Goal: Task Accomplishment & Management: Manage account settings

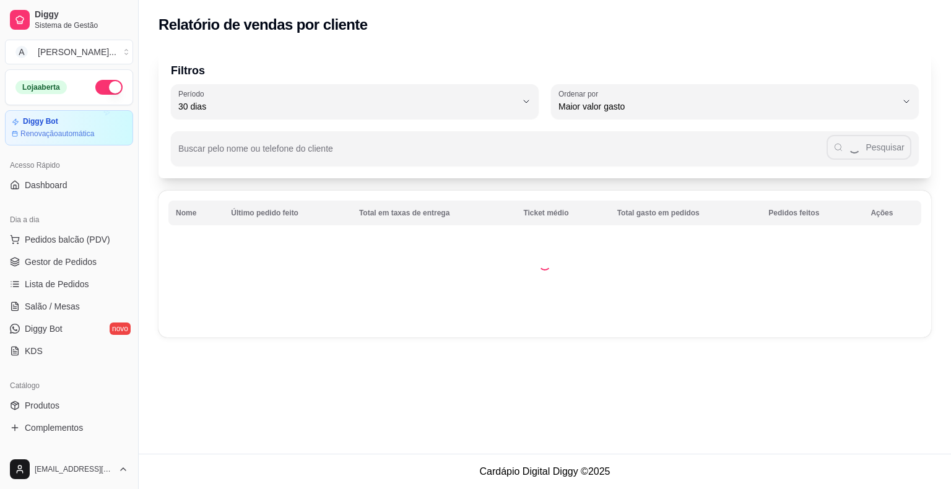
select select "30"
select select "HIGHEST_TOTAL_SPENT_WITH_ORDERS"
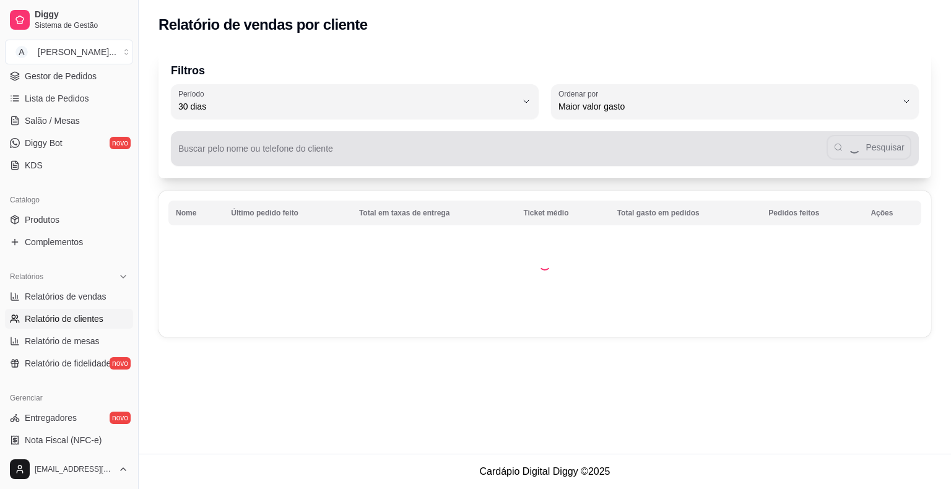
click at [269, 147] on div "Buscar pelo nome ou telefone do cliente Pesquisar" at bounding box center [545, 148] width 748 height 35
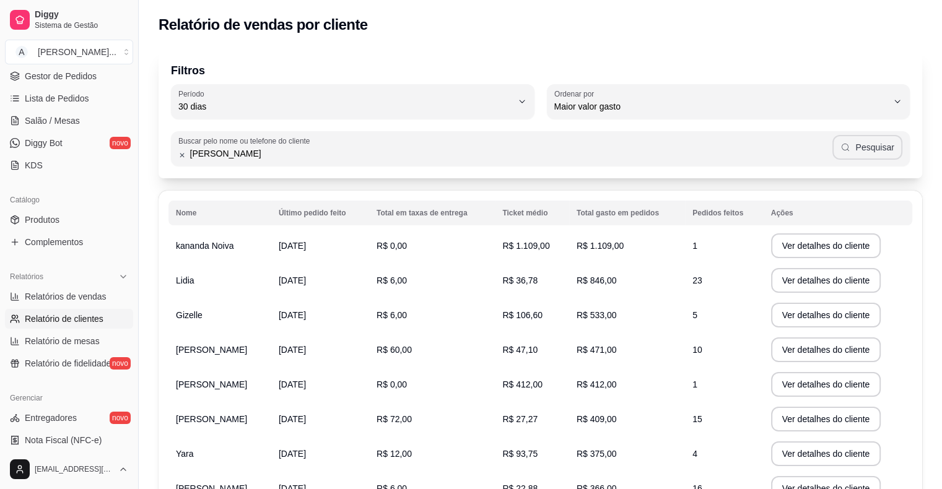
click at [886, 141] on button "Pesquisar" at bounding box center [867, 147] width 70 height 25
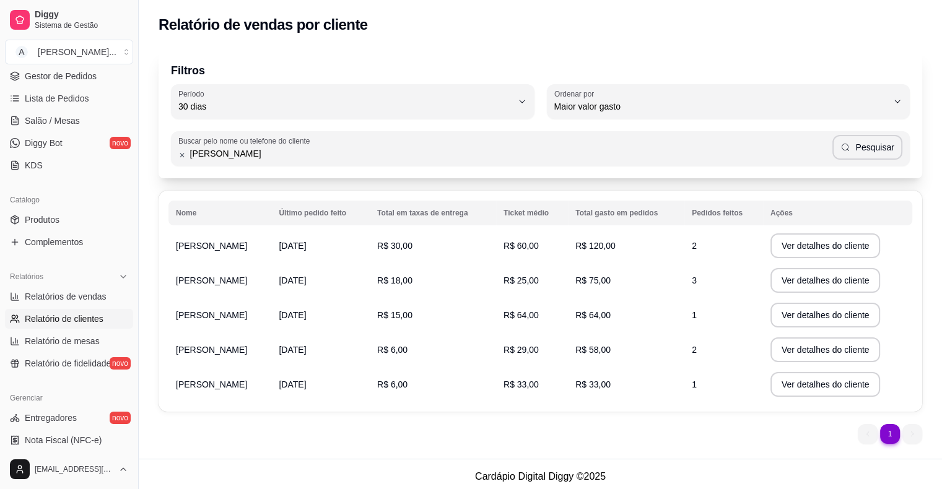
drag, startPoint x: 244, startPoint y: 150, endPoint x: 176, endPoint y: 147, distance: 68.2
click at [176, 147] on div "Buscar pelo nome ou telefone do cliente [PERSON_NAME]" at bounding box center [540, 148] width 739 height 35
type input "[PERSON_NAME]"
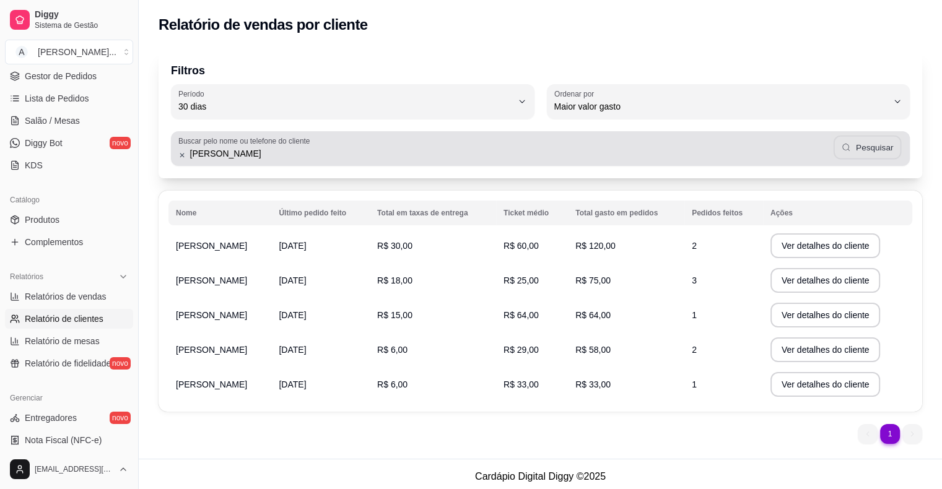
click at [844, 150] on icon "button" at bounding box center [847, 147] width 10 height 10
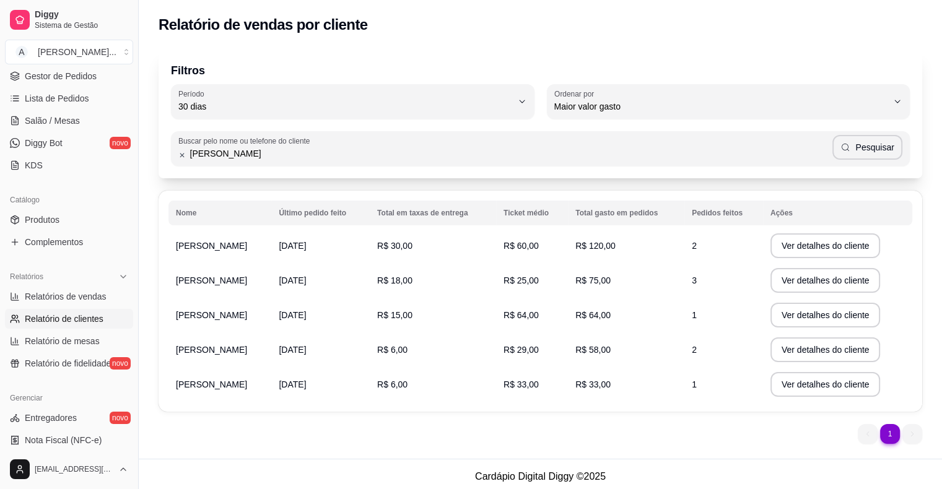
click at [373, 123] on div "Buscar pelo nome ou telefone do cliente [PERSON_NAME]" at bounding box center [540, 142] width 739 height 47
click at [409, 105] on span "30 dias" at bounding box center [345, 106] width 334 height 12
click at [365, 130] on span "Hoje" at bounding box center [347, 136] width 318 height 12
type input "0"
select select "0"
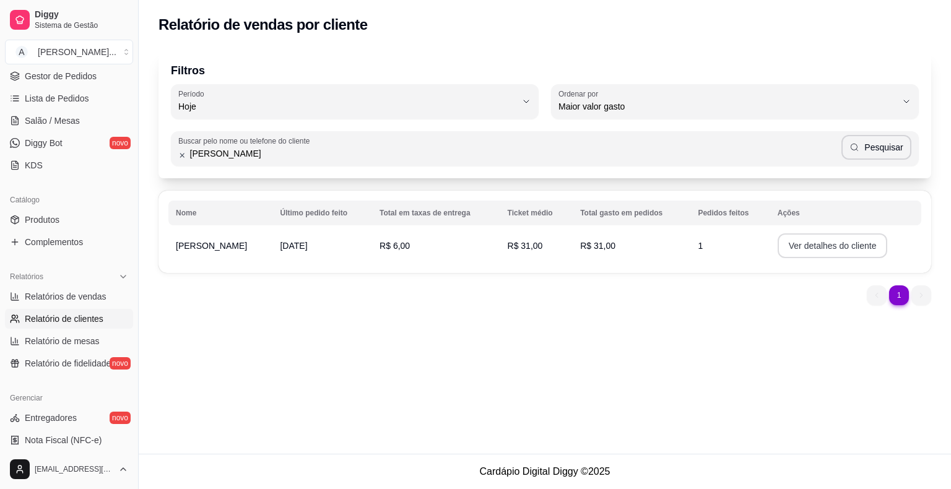
click at [816, 246] on button "Ver detalhes do cliente" at bounding box center [833, 245] width 110 height 25
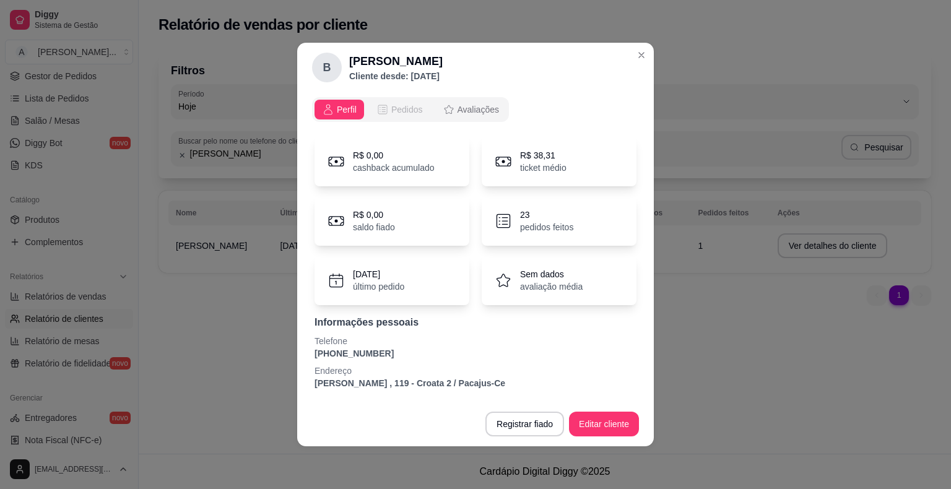
click at [390, 105] on div "Pedidos" at bounding box center [400, 109] width 46 height 12
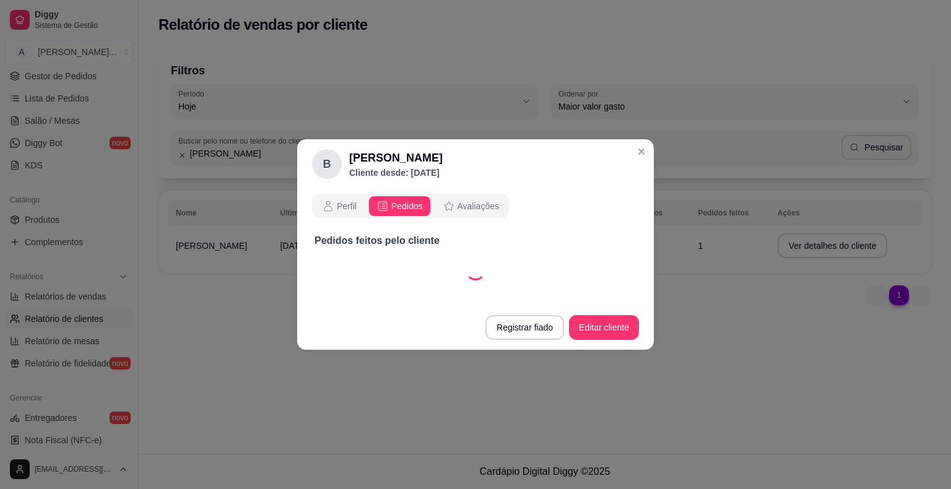
select select "30"
select select "ALL"
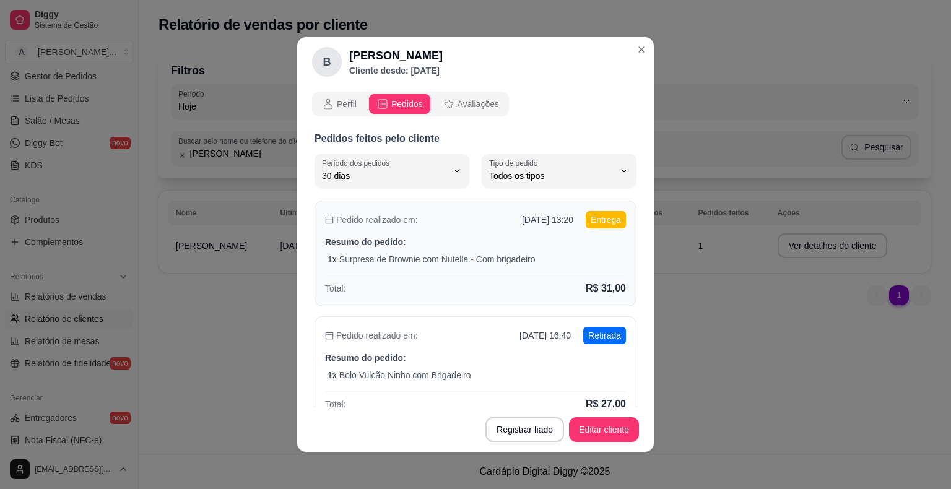
click at [481, 237] on p "Resumo do pedido:" at bounding box center [475, 242] width 301 height 12
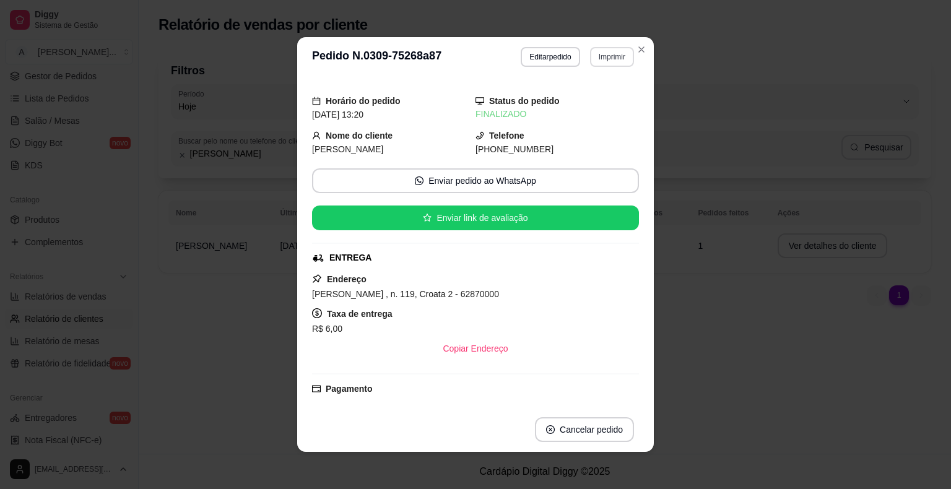
click at [597, 58] on button "Imprimir" at bounding box center [612, 57] width 44 height 20
click at [577, 104] on button "IMPRESSORA" at bounding box center [586, 100] width 90 height 20
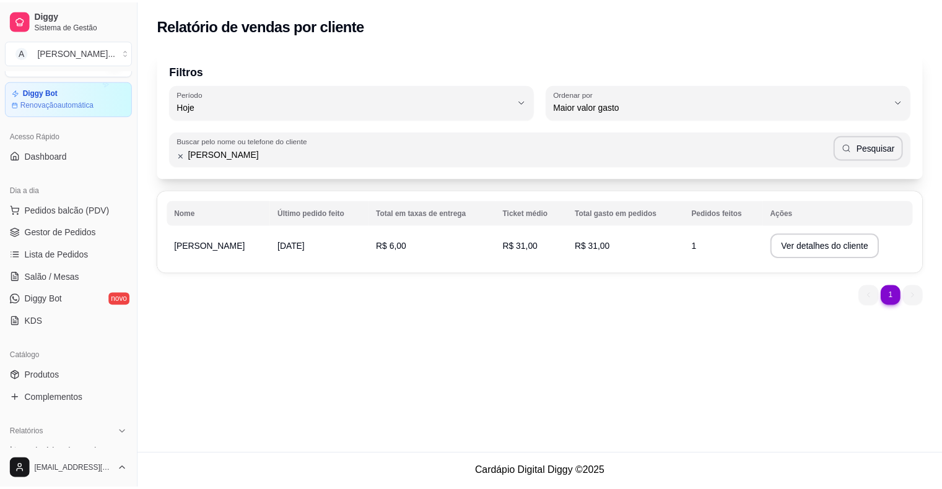
scroll to position [0, 0]
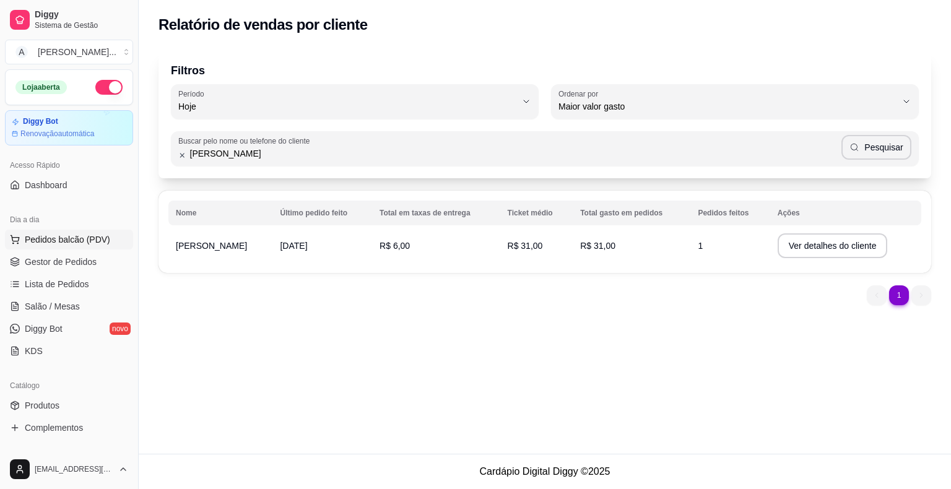
click at [45, 238] on span "Pedidos balcão (PDV)" at bounding box center [67, 239] width 85 height 12
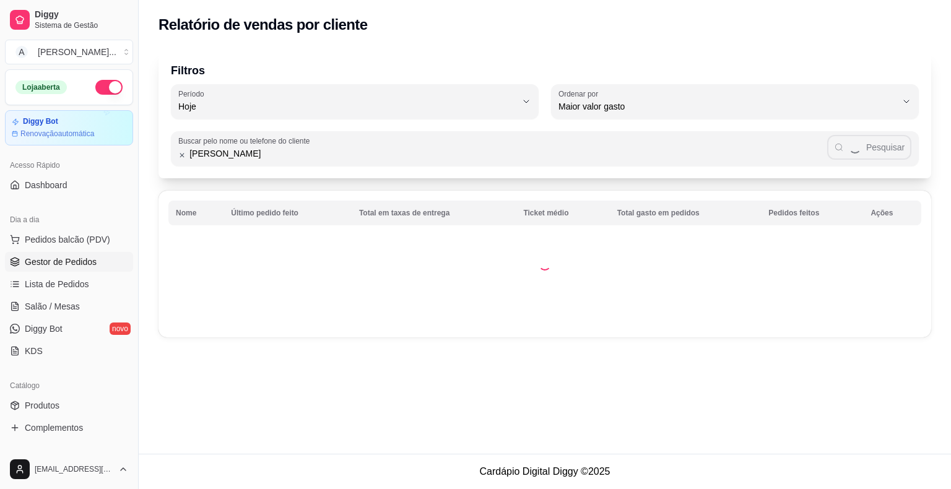
click at [32, 267] on span "Gestor de Pedidos" at bounding box center [61, 262] width 72 height 12
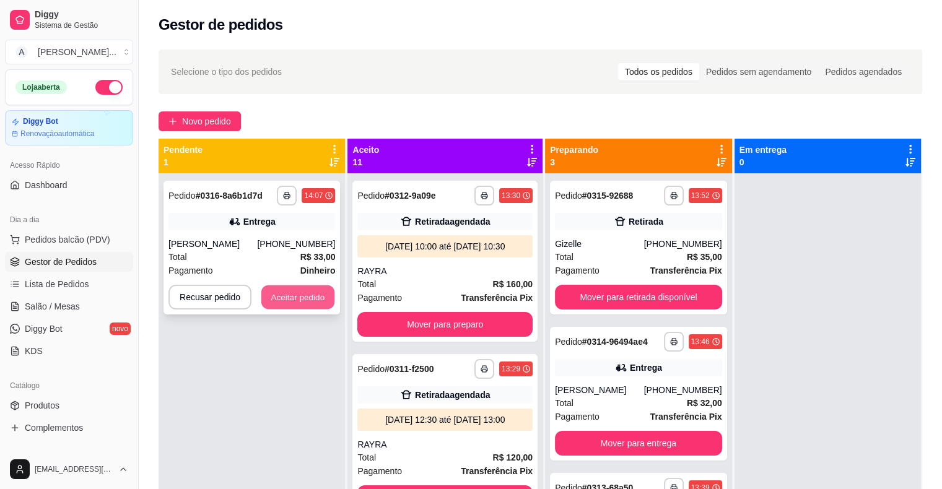
click at [286, 301] on button "Aceitar pedido" at bounding box center [297, 298] width 73 height 24
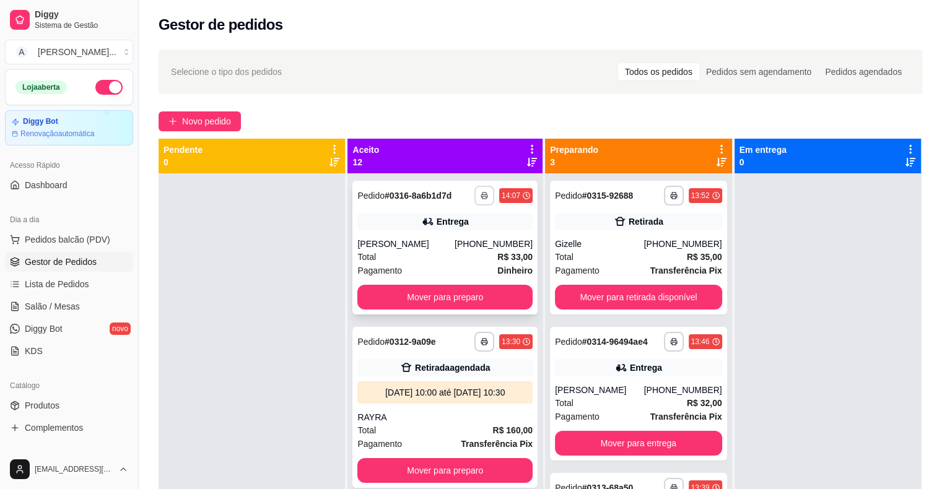
click at [481, 197] on icon "button" at bounding box center [484, 195] width 7 height 7
click at [461, 239] on button "IMPRESSORA" at bounding box center [433, 238] width 87 height 19
click at [416, 300] on button "Mover para preparo" at bounding box center [445, 298] width 170 height 24
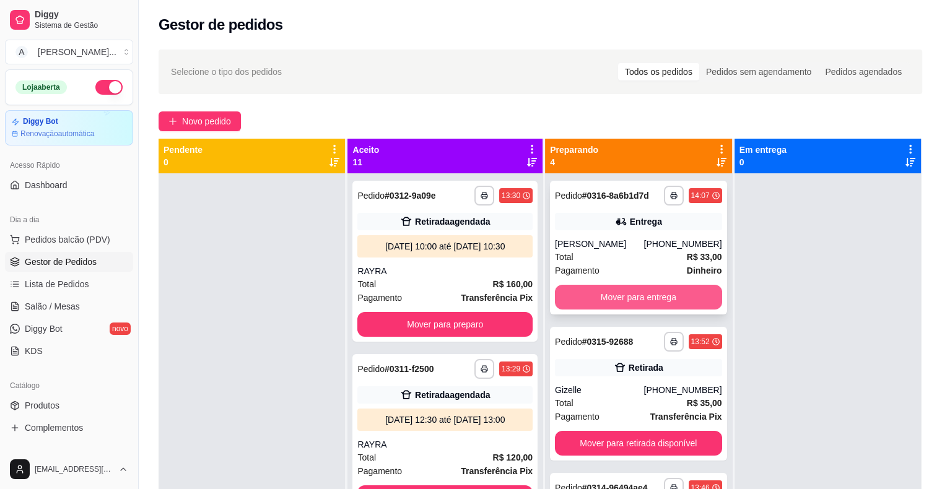
click at [649, 294] on button "Mover para entrega" at bounding box center [638, 297] width 167 height 25
click at [639, 298] on button "Mover para entrega" at bounding box center [638, 297] width 167 height 25
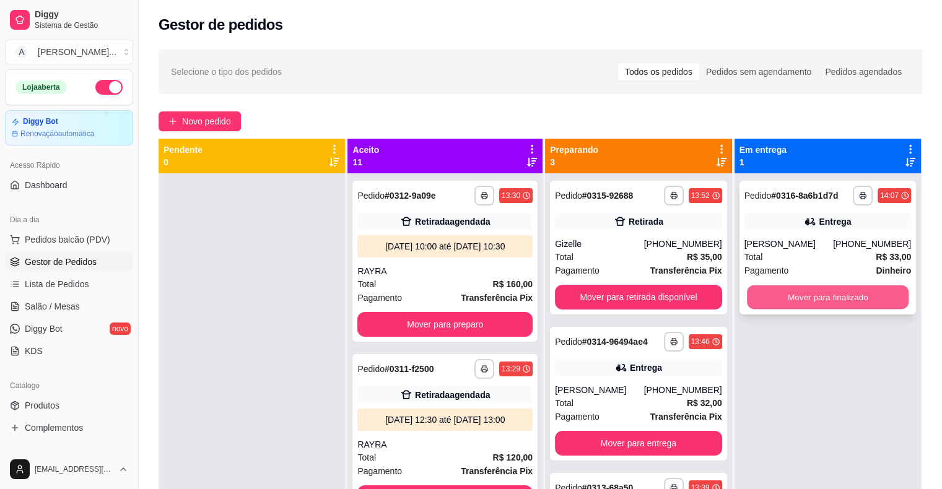
click at [779, 300] on button "Mover para finalizado" at bounding box center [828, 298] width 162 height 24
click at [296, 251] on div at bounding box center [252, 417] width 186 height 489
click at [40, 410] on span "Produtos" at bounding box center [42, 405] width 35 height 12
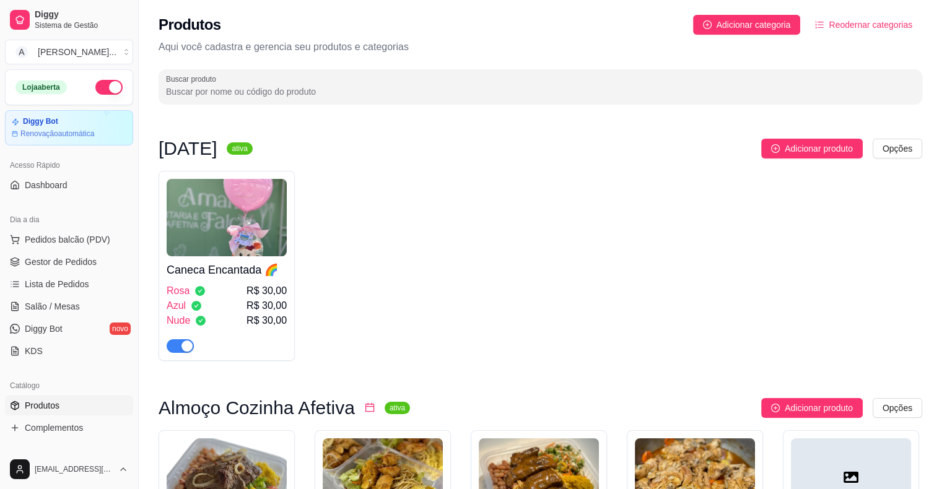
click at [258, 92] on input "Buscar produto" at bounding box center [540, 91] width 749 height 12
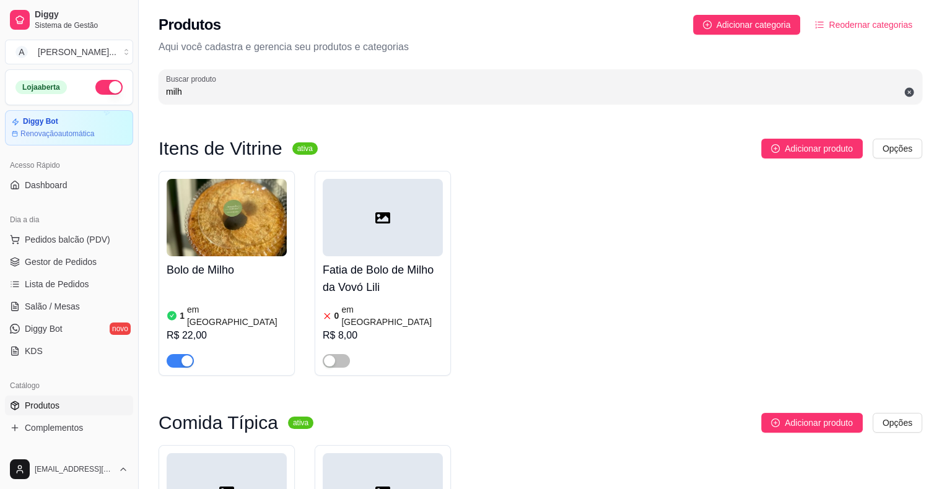
type input "milh"
click at [204, 297] on div "1 em estoque R$ 22,00" at bounding box center [227, 326] width 120 height 84
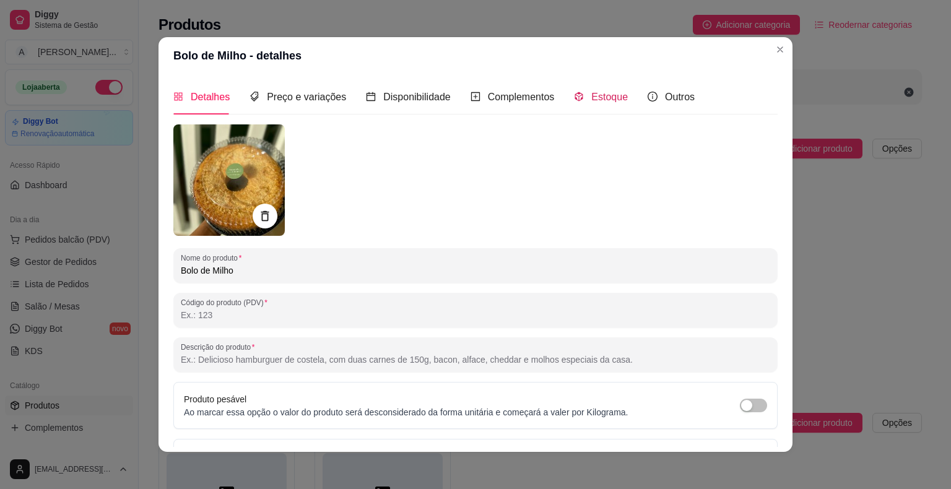
click at [591, 98] on span "Estoque" at bounding box center [609, 97] width 37 height 11
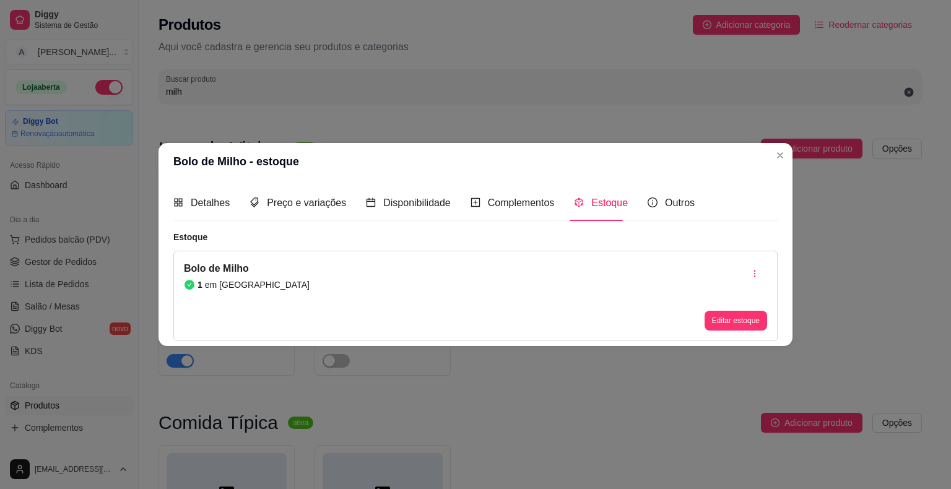
click at [739, 311] on button "Editar estoque" at bounding box center [736, 321] width 63 height 20
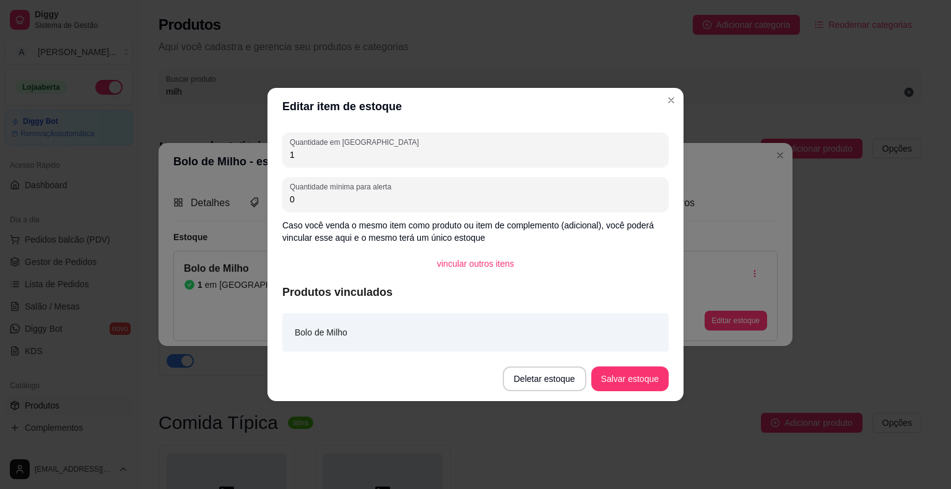
drag, startPoint x: 317, startPoint y: 155, endPoint x: 221, endPoint y: 162, distance: 96.2
click at [221, 162] on div "Editar item de estoque Quantidade em estoque 1 Quantidade mínima para alerta 0 …" at bounding box center [475, 244] width 951 height 489
type input "3"
click at [635, 386] on button "Salvar estoque" at bounding box center [629, 379] width 77 height 25
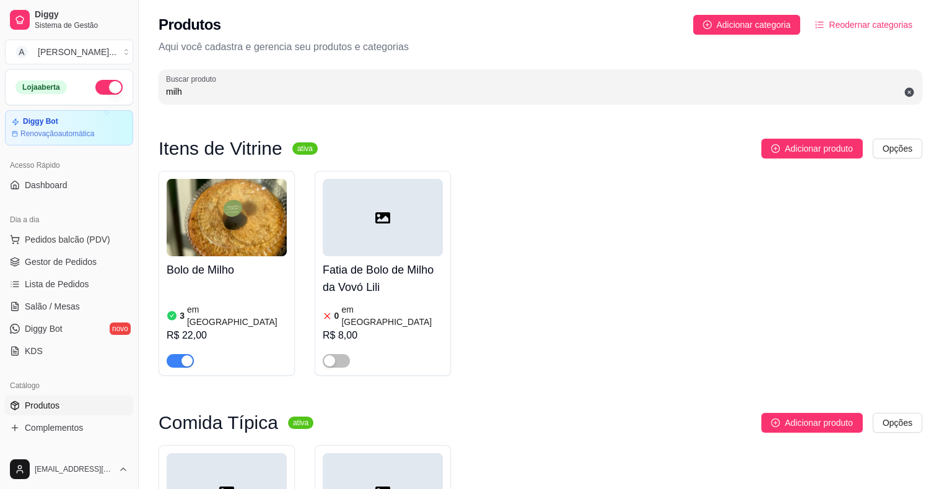
click at [213, 85] on input "milh" at bounding box center [540, 91] width 749 height 12
type input "m"
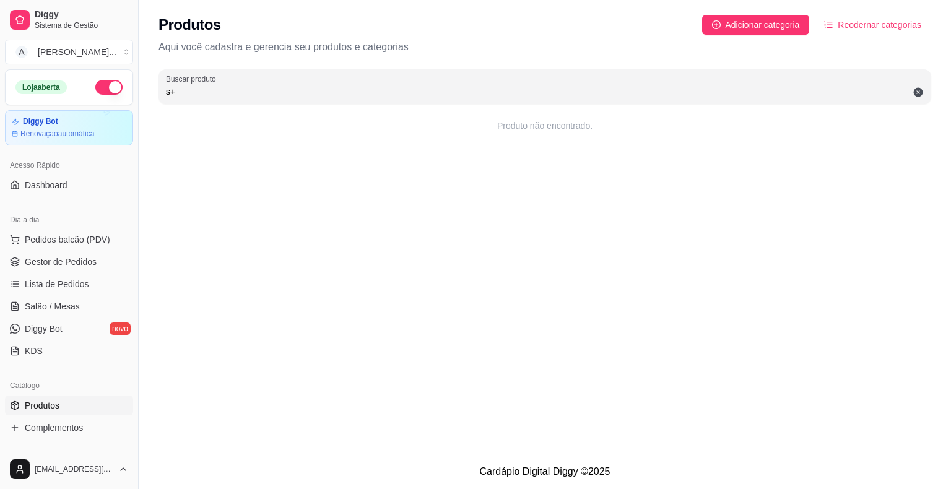
type input "s"
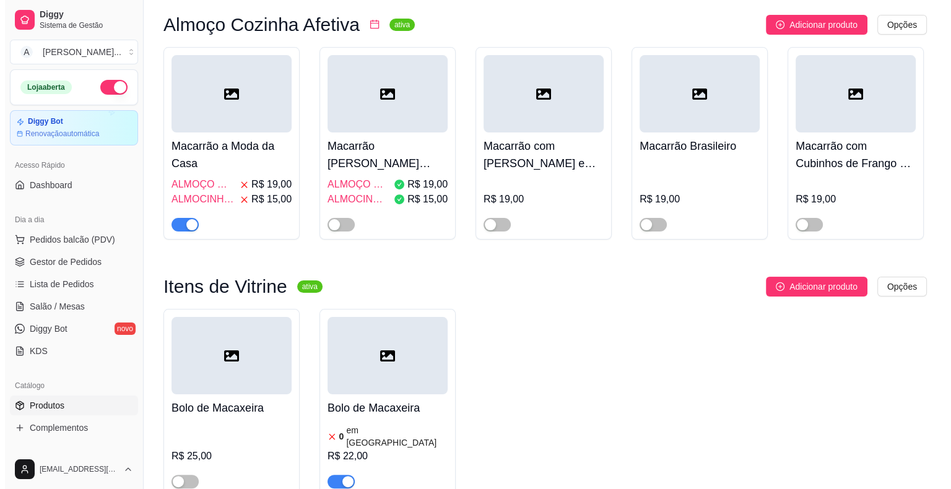
scroll to position [248, 0]
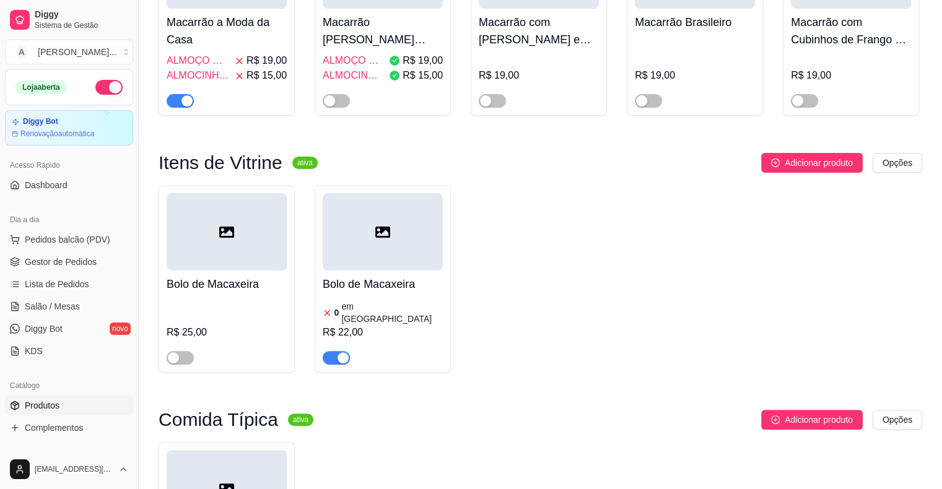
type input "mac"
click at [371, 281] on h4 "Bolo de Macaxeira" at bounding box center [383, 284] width 120 height 17
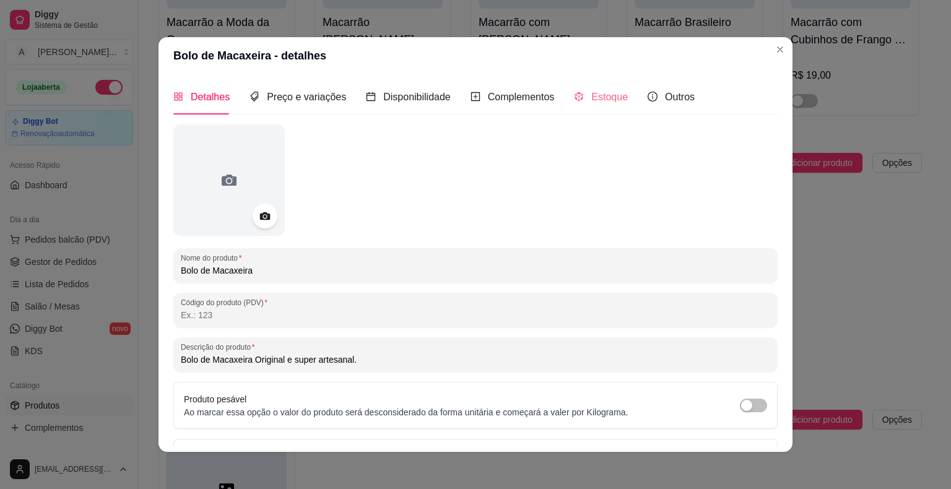
click at [600, 105] on div "Estoque" at bounding box center [601, 96] width 54 height 35
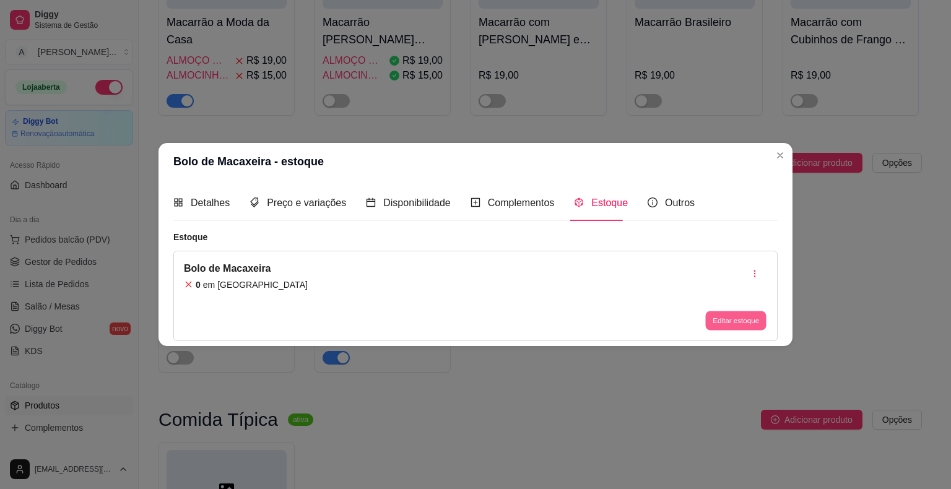
click at [746, 326] on button "Editar estoque" at bounding box center [735, 320] width 61 height 19
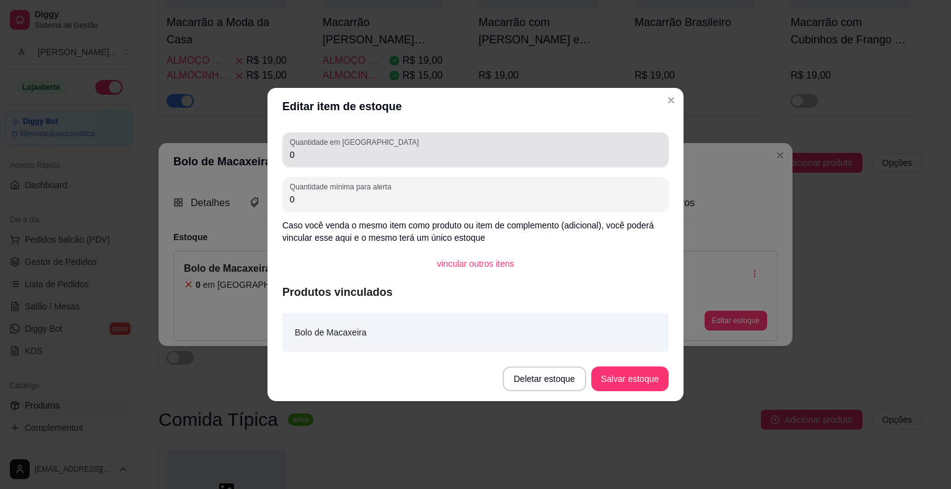
drag, startPoint x: 310, startPoint y: 155, endPoint x: 271, endPoint y: 152, distance: 39.1
click at [271, 152] on div "Quantidade em estoque 0 Quantidade mínima para alerta 0 Caso você venda o mesmo…" at bounding box center [476, 241] width 416 height 232
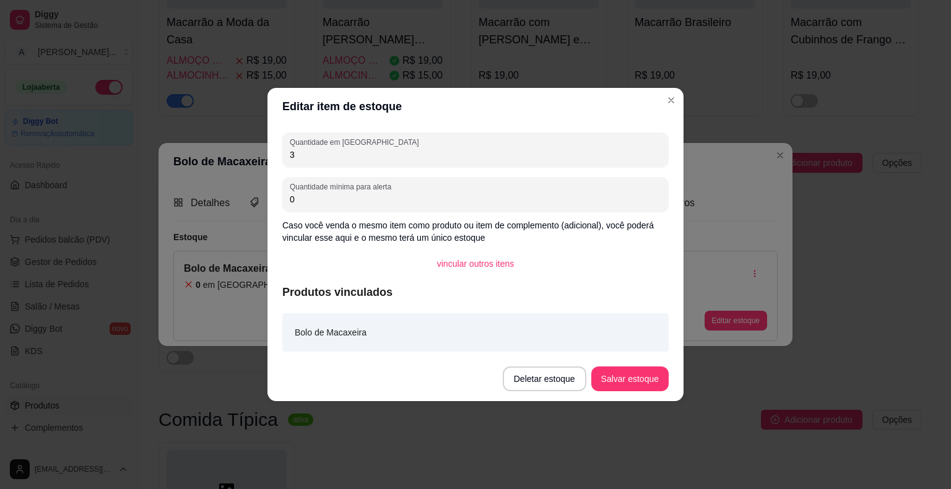
type input "3"
click at [644, 390] on button "Salvar estoque" at bounding box center [630, 379] width 76 height 24
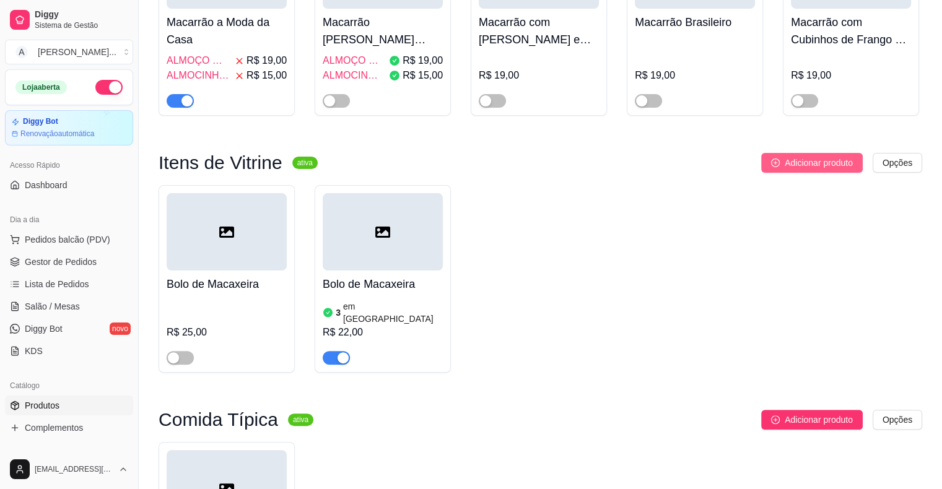
click at [775, 160] on icon "plus-circle" at bounding box center [775, 163] width 9 height 9
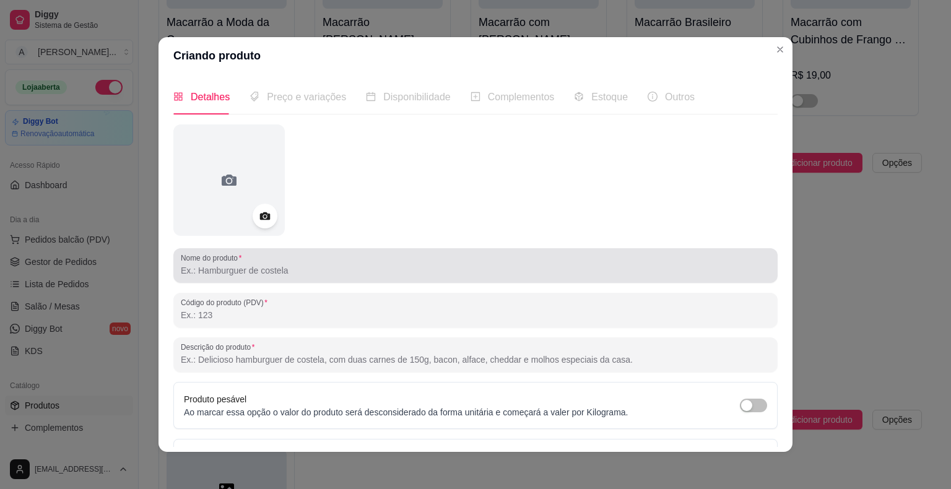
click at [289, 256] on div at bounding box center [476, 265] width 590 height 25
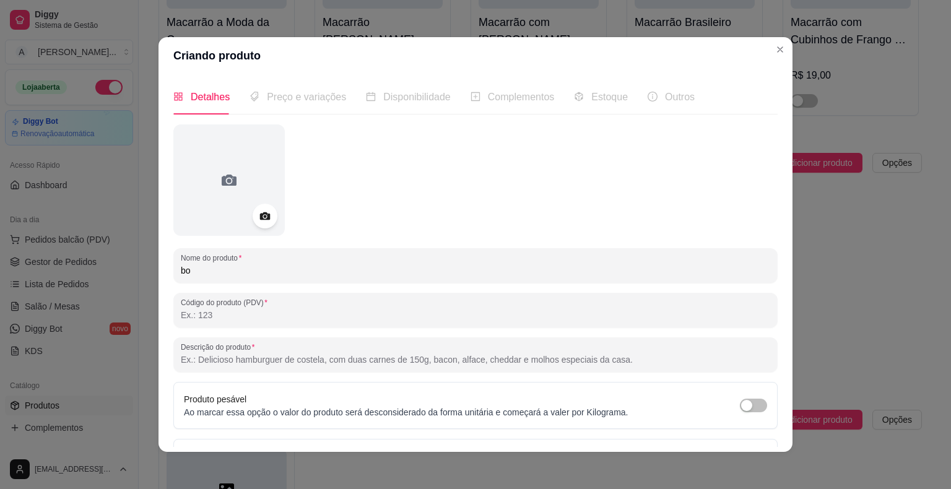
type input "b"
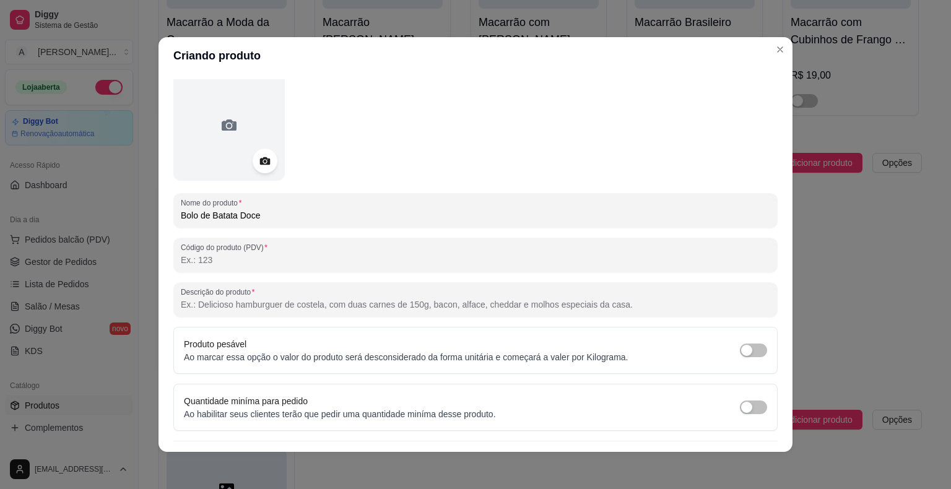
scroll to position [83, 0]
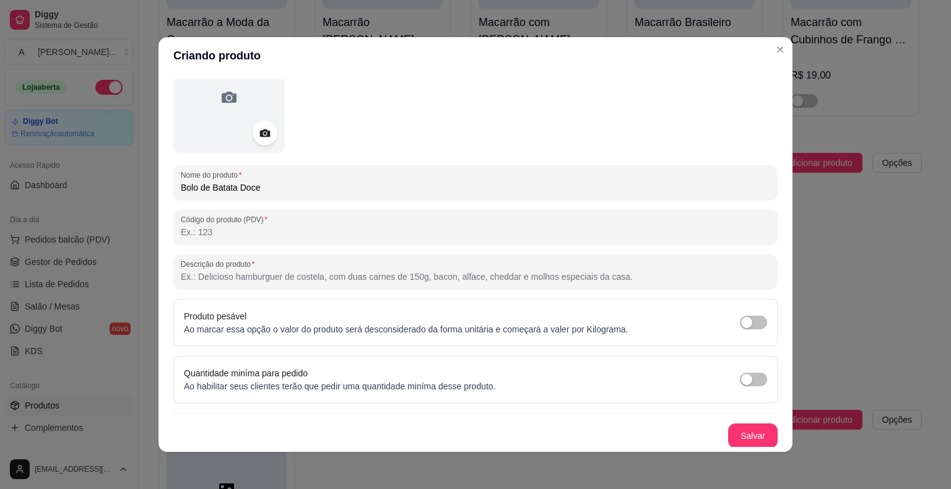
type input "Bolo de Batata Doce"
click at [347, 273] on input "Descrição do produto" at bounding box center [476, 277] width 590 height 12
type input "tudo feito artesanalmente, batata doce cozinha e amassada com muito amor."
click at [739, 434] on button "Salvar" at bounding box center [753, 436] width 50 height 25
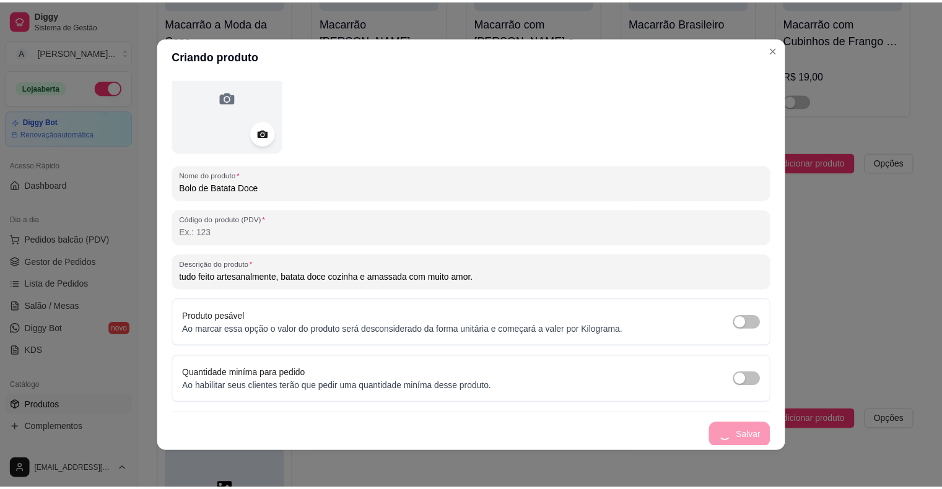
scroll to position [0, 0]
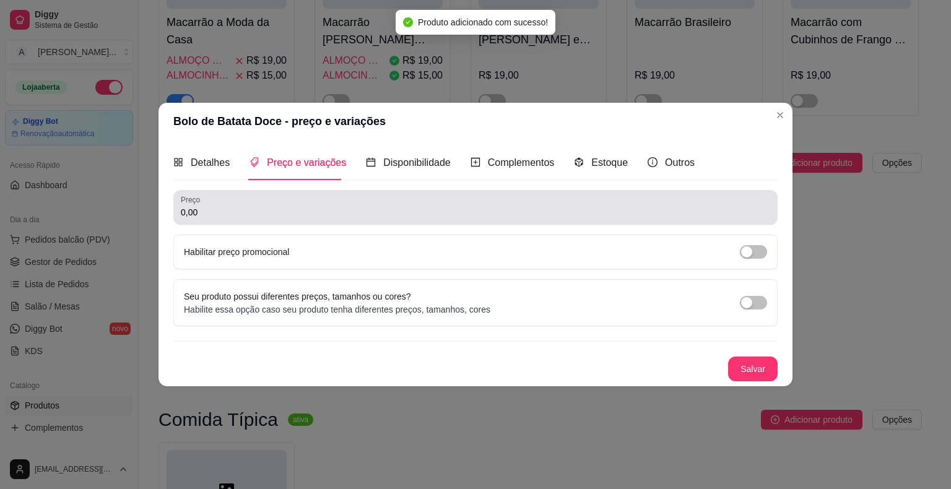
click at [268, 204] on div "0,00" at bounding box center [476, 207] width 590 height 25
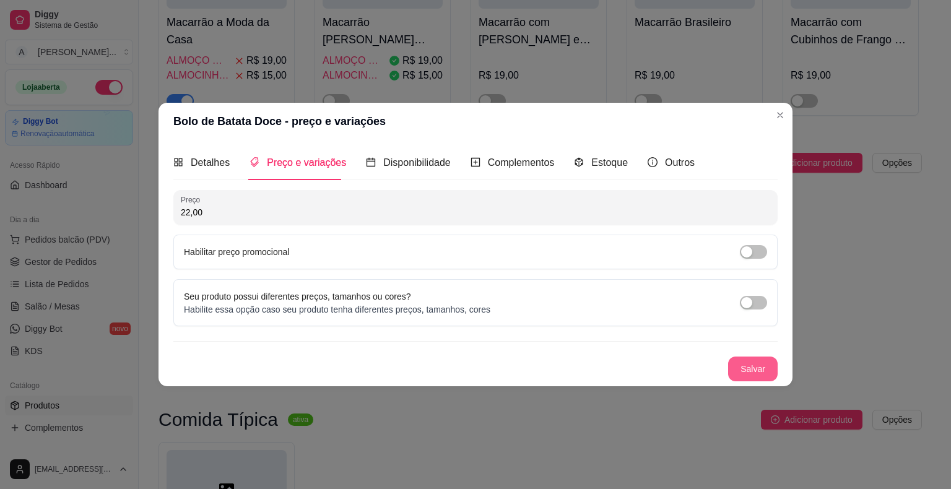
type input "22,00"
click at [757, 370] on button "Salvar" at bounding box center [753, 369] width 50 height 25
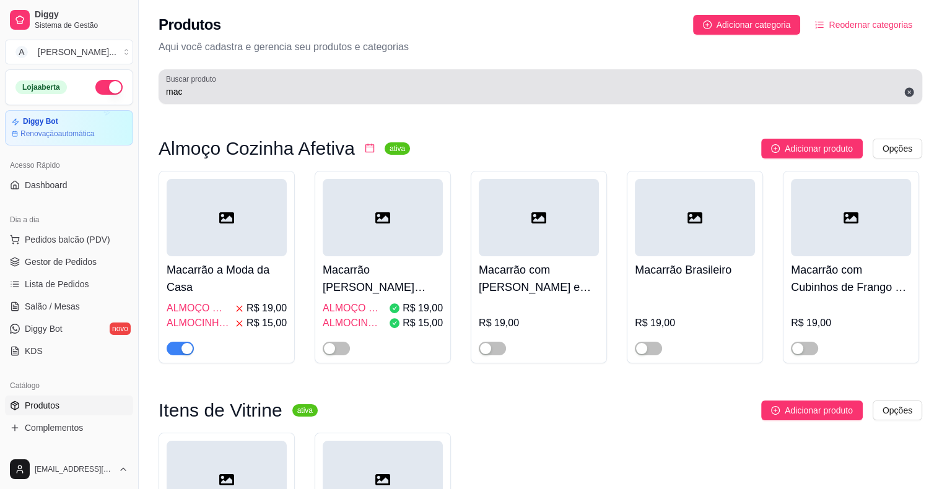
click at [198, 93] on input "mac" at bounding box center [540, 91] width 749 height 12
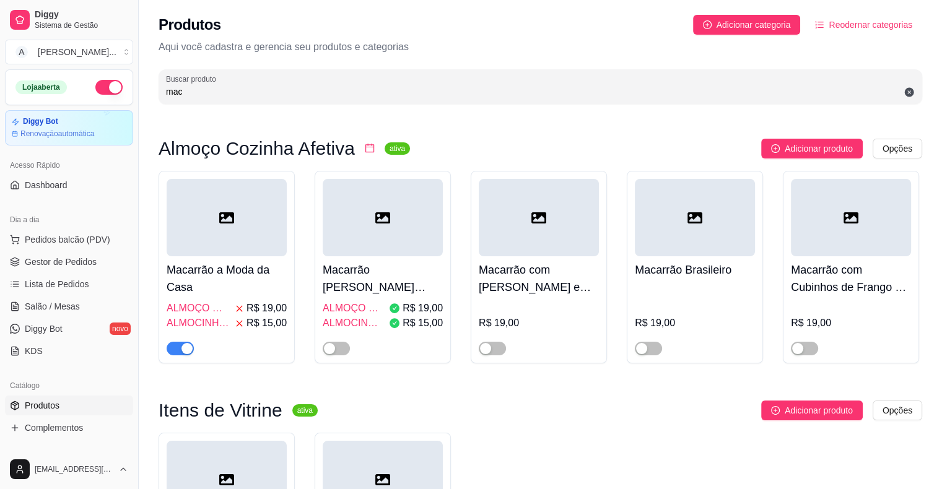
click at [198, 93] on input "mac" at bounding box center [540, 91] width 749 height 12
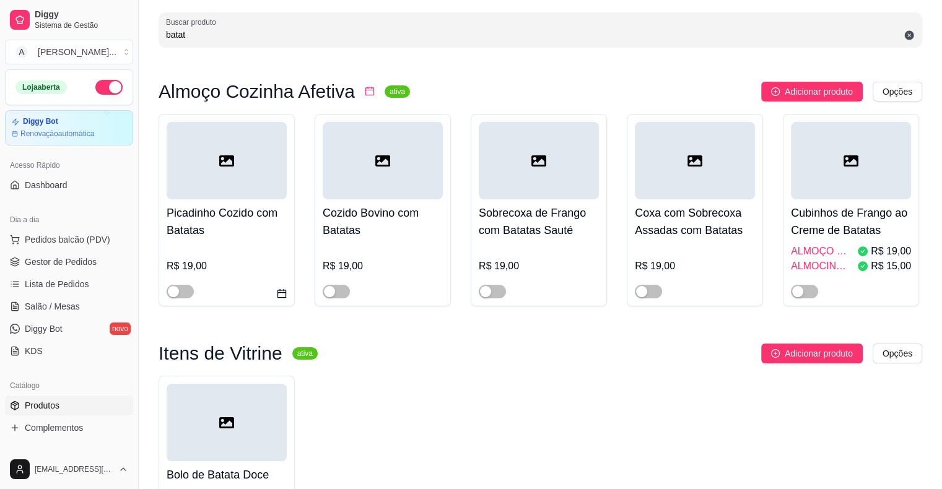
scroll to position [186, 0]
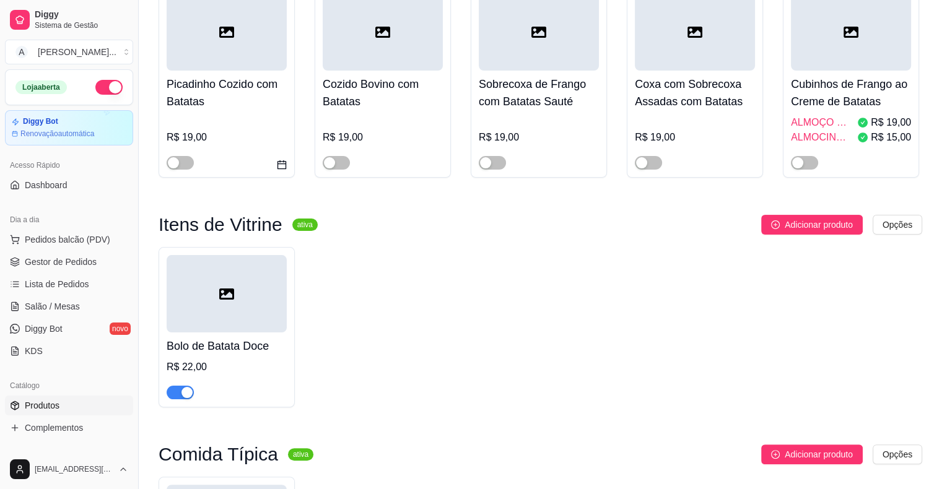
type input "batat"
click at [182, 322] on div at bounding box center [227, 293] width 120 height 77
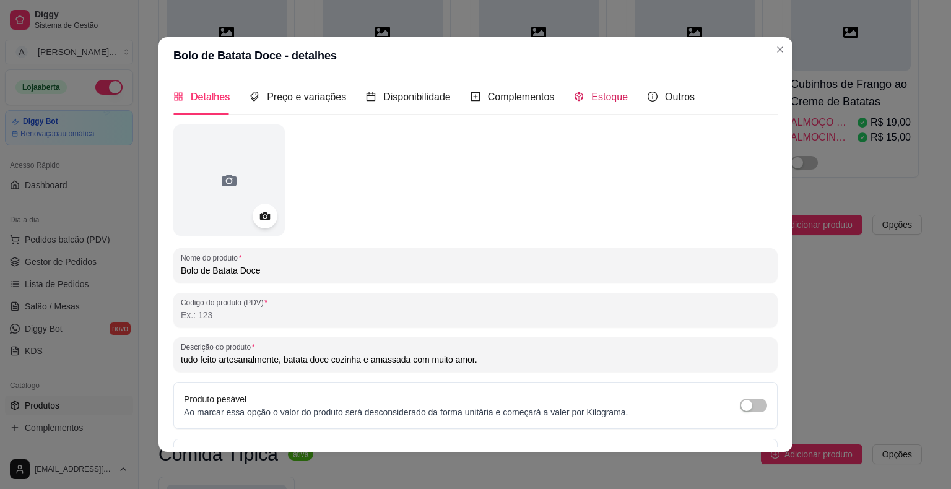
click at [613, 102] on span "Estoque" at bounding box center [609, 97] width 37 height 11
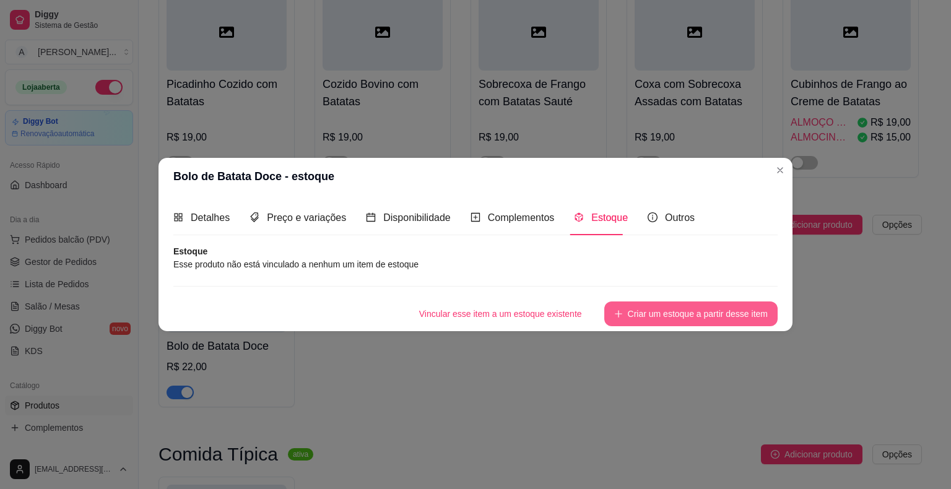
click at [728, 308] on button "Criar um estoque a partir desse item" at bounding box center [690, 314] width 173 height 25
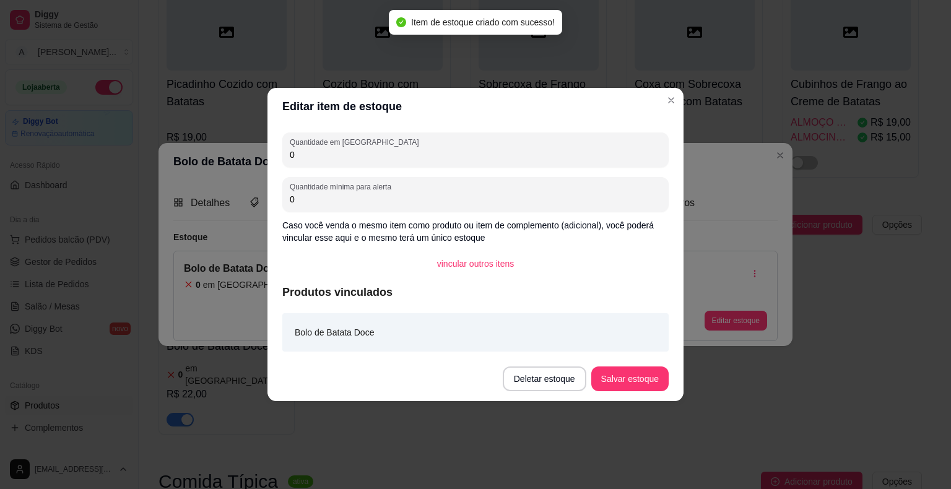
drag, startPoint x: 357, startPoint y: 157, endPoint x: 240, endPoint y: 157, distance: 117.1
click at [240, 157] on div "Editar item de estoque Quantidade em estoque 0 Quantidade mínima para alerta 0 …" at bounding box center [475, 244] width 951 height 489
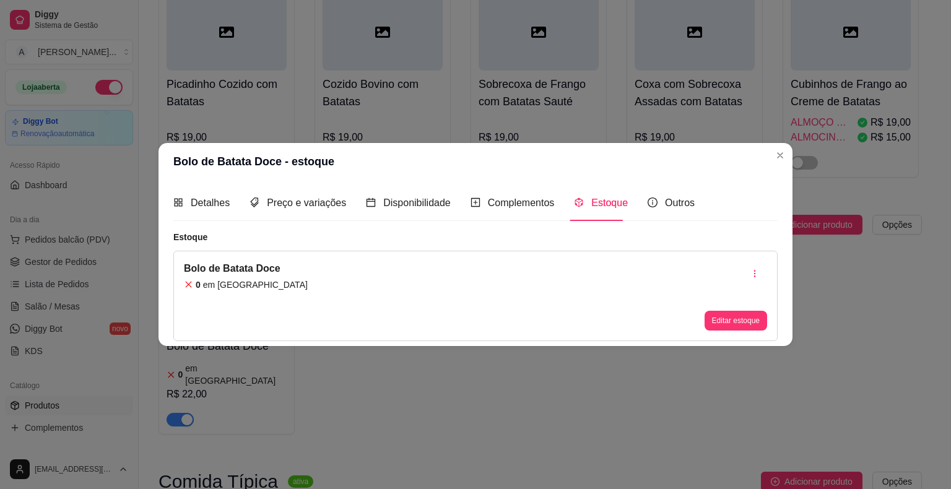
drag, startPoint x: 593, startPoint y: 197, endPoint x: 602, endPoint y: 214, distance: 19.4
click at [594, 198] on span "Estoque" at bounding box center [609, 203] width 37 height 11
click at [743, 323] on button "Editar estoque" at bounding box center [736, 321] width 63 height 20
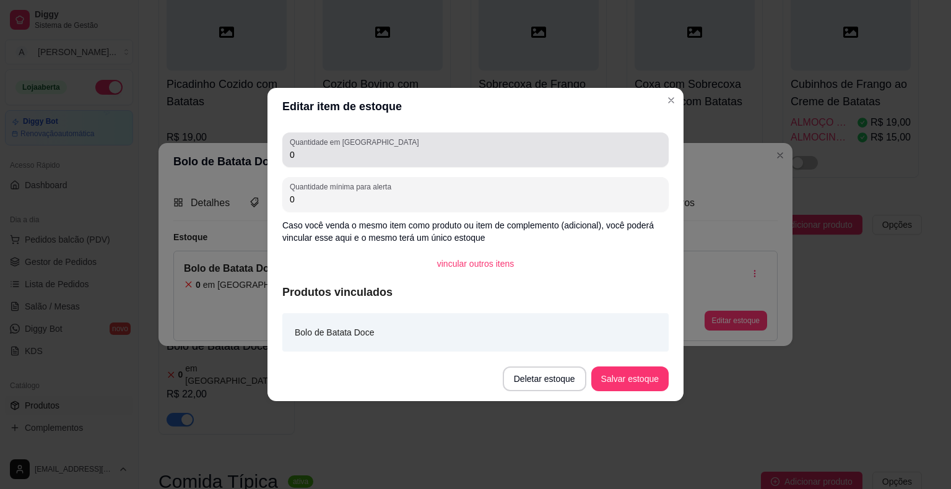
click at [377, 152] on input "0" at bounding box center [476, 155] width 372 height 12
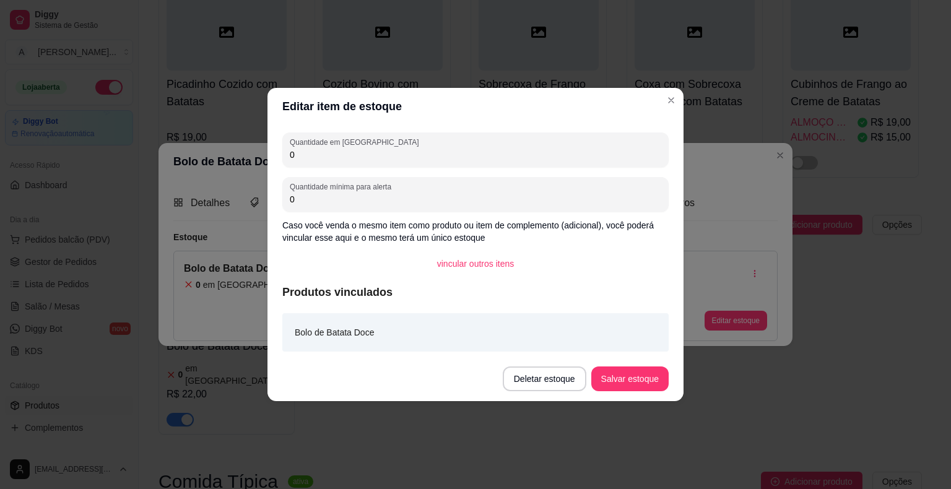
click at [377, 152] on input "0" at bounding box center [476, 155] width 372 height 12
drag, startPoint x: 377, startPoint y: 152, endPoint x: 604, endPoint y: 362, distance: 310.3
click at [584, 343] on div "Quantidade em estoque 4 Quantidade mínima para alerta 0 Caso você venda o mesmo…" at bounding box center [476, 241] width 416 height 232
type input "4"
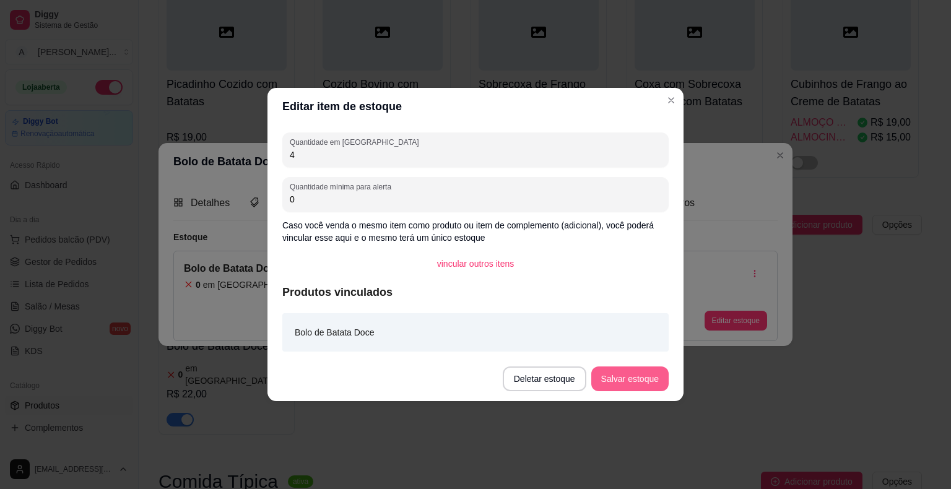
click at [613, 385] on button "Salvar estoque" at bounding box center [629, 379] width 77 height 25
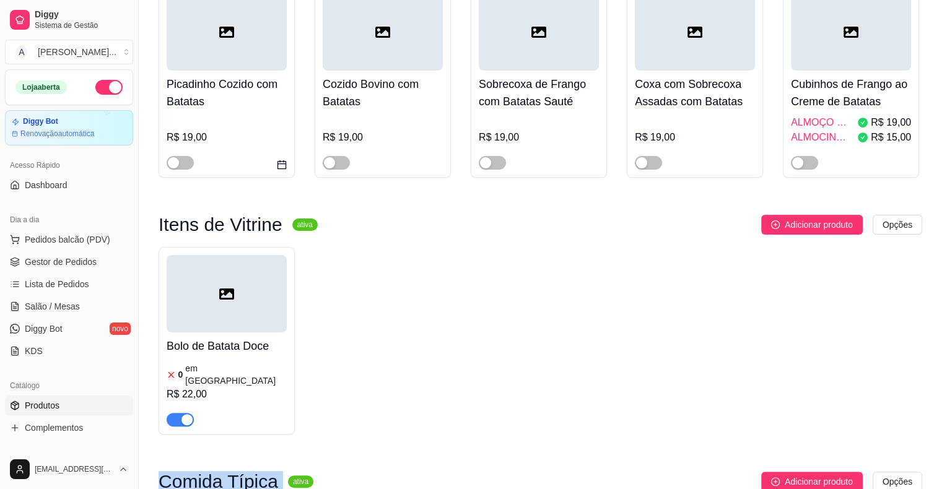
click at [639, 411] on div "Bolo de Batata Doce 0 em estoque R$ 22,00" at bounding box center [541, 341] width 764 height 188
click at [67, 264] on span "Gestor de Pedidos" at bounding box center [61, 262] width 72 height 12
